Goal: Find specific page/section: Find specific page/section

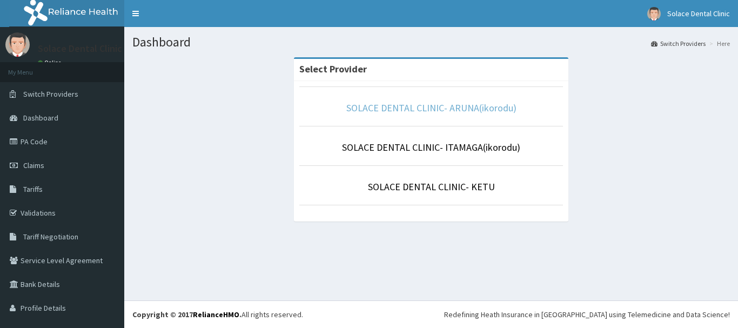
click at [437, 108] on link "SOLACE DENTAL CLINIC- ARUNA(ikorodu)" at bounding box center [431, 108] width 170 height 12
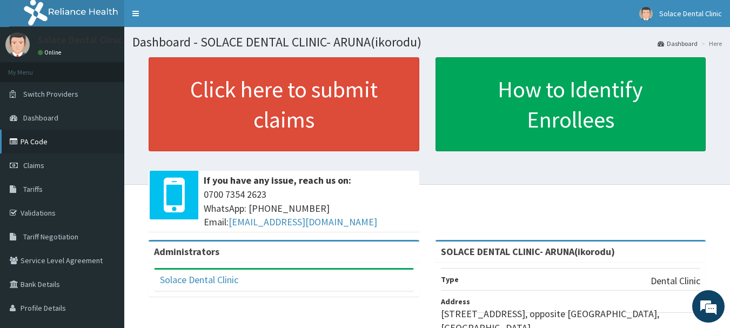
click at [53, 138] on link "PA Code" at bounding box center [62, 142] width 124 height 24
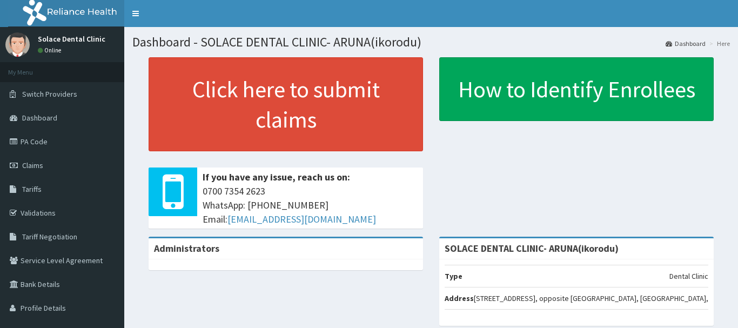
click at [718, 117] on div "Click here to submit claims If you have any issue, reach us on: [PHONE_NUMBER] …" at bounding box center [431, 146] width 598 height 179
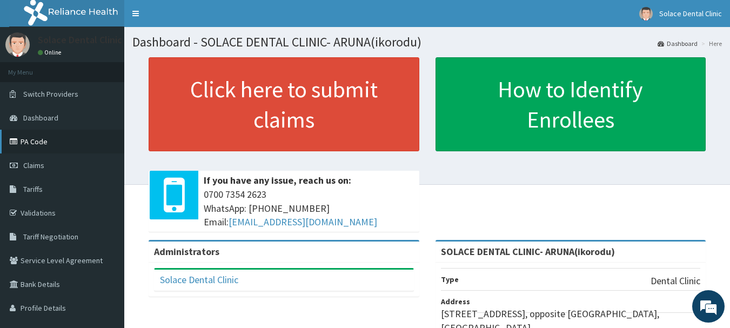
click at [48, 144] on link "PA Code" at bounding box center [62, 142] width 124 height 24
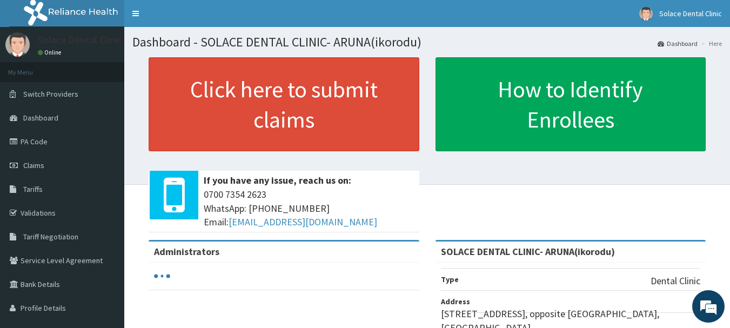
click at [138, 169] on div "Click here to submit claims If you have any issue, reach us on: [PHONE_NUMBER] …" at bounding box center [426, 148] width 589 height 183
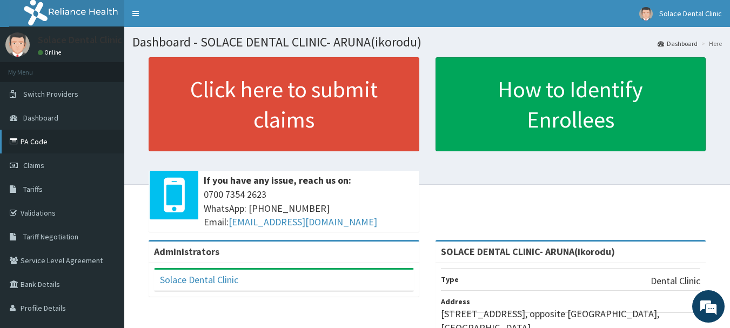
click at [50, 149] on link "PA Code" at bounding box center [62, 142] width 124 height 24
